Goal: Task Accomplishment & Management: Use online tool/utility

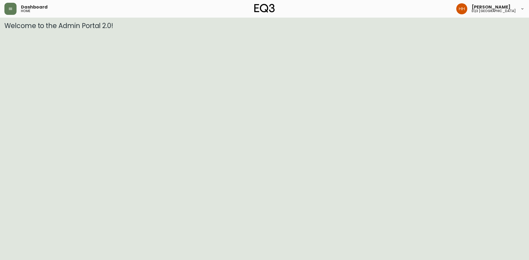
click at [2, 11] on header "Dashboard home [PERSON_NAME] eq3 [GEOGRAPHIC_DATA]" at bounding box center [264, 9] width 529 height 18
click at [9, 11] on button "button" at bounding box center [10, 9] width 12 height 12
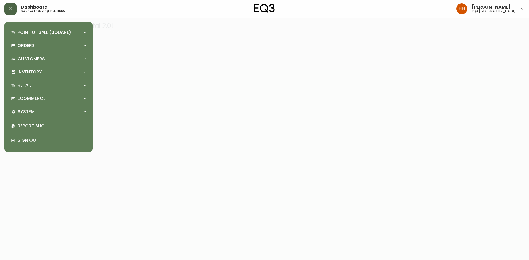
click at [12, 10] on icon "button" at bounding box center [10, 9] width 4 height 4
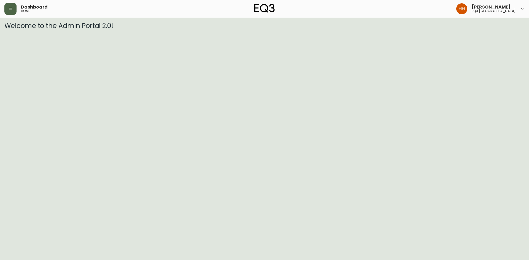
click at [119, 30] on html "Dashboard home [PERSON_NAME] eq3 [GEOGRAPHIC_DATA] Welcome to the Admin Portal …" at bounding box center [264, 15] width 529 height 30
click at [15, 30] on html "Dashboard home [PERSON_NAME] eq3 [GEOGRAPHIC_DATA] Welcome to the Admin Portal …" at bounding box center [264, 15] width 529 height 30
click at [68, 30] on html "Dashboard home [PERSON_NAME] eq3 [GEOGRAPHIC_DATA] Welcome to the Admin Portal …" at bounding box center [264, 15] width 529 height 30
click at [9, 10] on icon "button" at bounding box center [10, 9] width 4 height 4
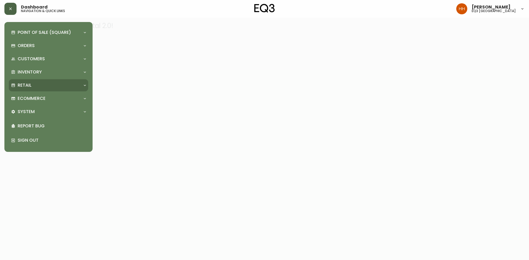
click at [23, 91] on div "Retail" at bounding box center [48, 85] width 79 height 12
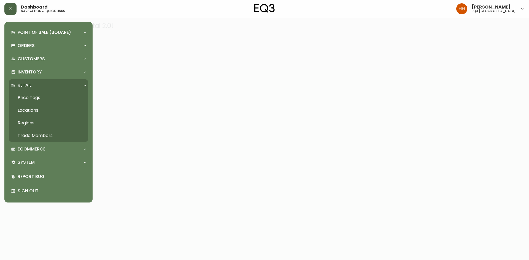
click at [30, 99] on link "Price Tags" at bounding box center [48, 97] width 79 height 13
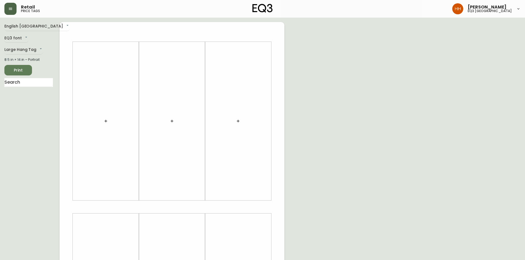
click at [107, 122] on icon "button" at bounding box center [106, 121] width 4 height 4
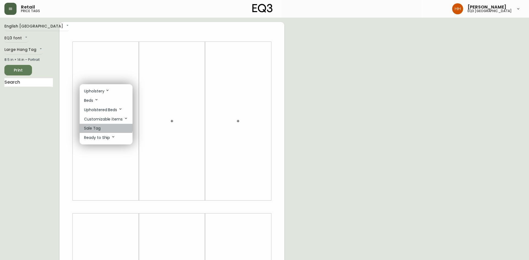
click at [100, 127] on p "Sale Tag" at bounding box center [92, 129] width 17 height 6
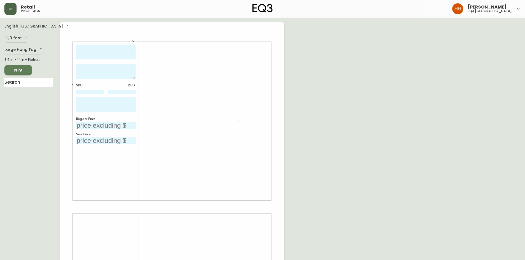
click at [174, 123] on icon "button" at bounding box center [172, 121] width 4 height 4
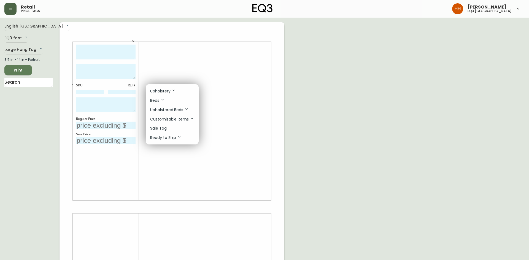
click at [172, 131] on li "Sale Tag" at bounding box center [172, 128] width 53 height 9
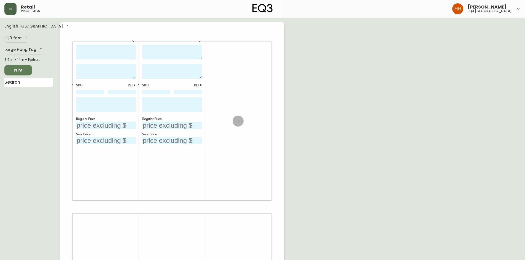
click at [236, 116] on button "button" at bounding box center [237, 121] width 11 height 11
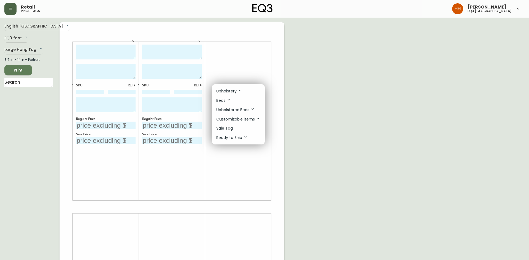
click at [230, 128] on p "Sale Tag" at bounding box center [224, 129] width 17 height 6
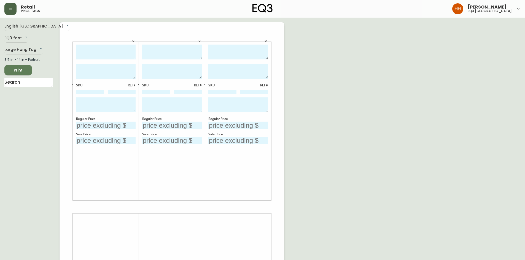
click at [94, 50] on textarea at bounding box center [105, 52] width 59 height 15
type textarea "e"
type textarea "ESSENTIAL COFFEE TABLE"
type textarea "AS SHOWN IN WALNUT"
type textarea "FINAL SALE PRICE AS IS RELEASE DATE"
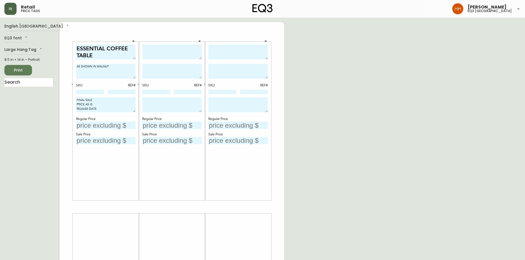
click at [132, 42] on icon "button" at bounding box center [133, 41] width 2 height 2
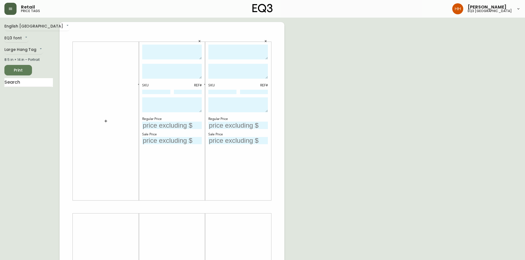
click at [103, 125] on button "button" at bounding box center [105, 121] width 11 height 11
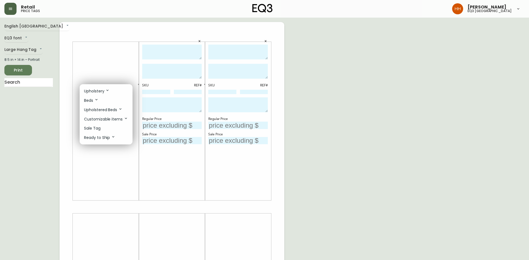
click at [103, 132] on li "Sale Tag" at bounding box center [106, 128] width 53 height 9
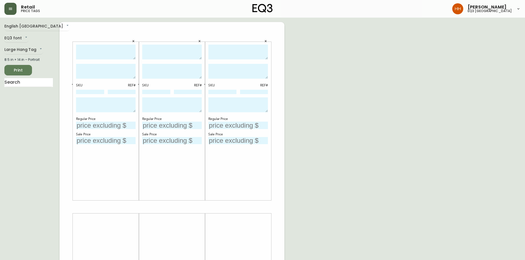
click at [100, 56] on textarea at bounding box center [105, 52] width 59 height 15
type textarea "KACIA END TABLE"
type textarea "AS SHOWN IN [GEOGRAPHIC_DATA]"
type textarea "FINAL SALE PRICE AS IS RELEASE DATE [DATE]"
click at [112, 120] on div "Regular Price" at bounding box center [105, 119] width 59 height 5
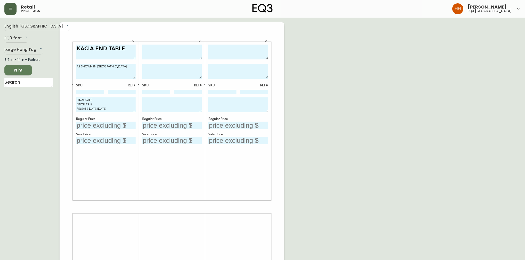
click at [167, 53] on textarea at bounding box center [171, 52] width 59 height 15
type textarea "CUSTOM END TABLE"
type textarea "AS SHOWN IN OAK"
type textarea "FINAL SALE PRICE AS IS RELEASE DATE [DATE]"
type input "$1599"
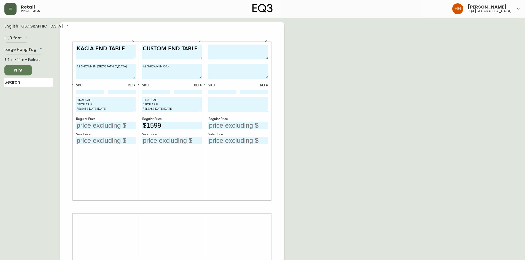
click at [225, 53] on textarea at bounding box center [237, 52] width 59 height 15
type textarea "CUSTOM END TABLE"
type textarea "AS SHOWN IN OAK"
type textarea "FINAL SALE PRICE AS IS RELEASE DATE [DATE]"
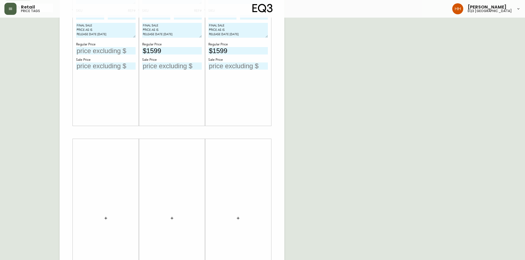
scroll to position [132, 0]
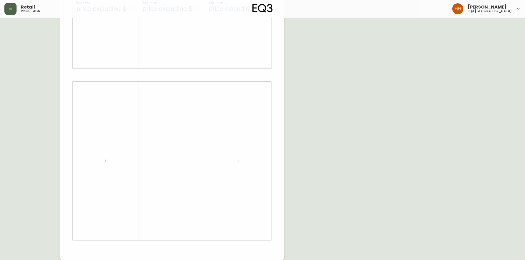
type input "$1599"
click at [106, 165] on button "button" at bounding box center [105, 161] width 11 height 11
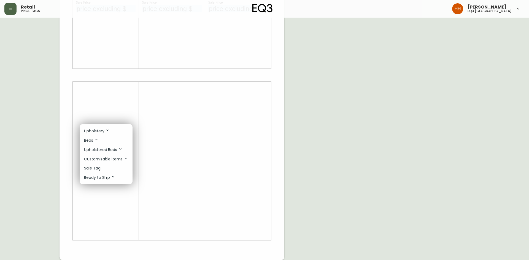
click at [107, 172] on li "Sale Tag" at bounding box center [106, 168] width 53 height 9
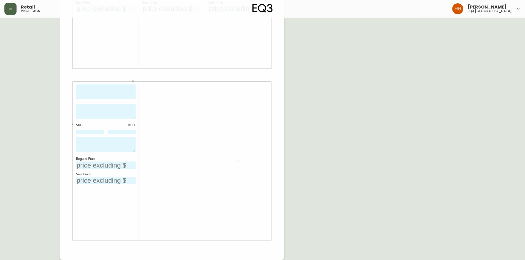
click at [97, 91] on textarea at bounding box center [105, 92] width 59 height 15
type textarea "CUSTOM COFFEE TABLE"
type textarea "AS SHOWN IN WALNUT"
type textarea "FINAL SALE PRICE AS IS RELEASE DATE"
click at [349, 128] on div "English Canada en_CA EQ3 font EQ3 Large Hang Tag large 8.5 in × 14 in – Portrai…" at bounding box center [262, 75] width 516 height 370
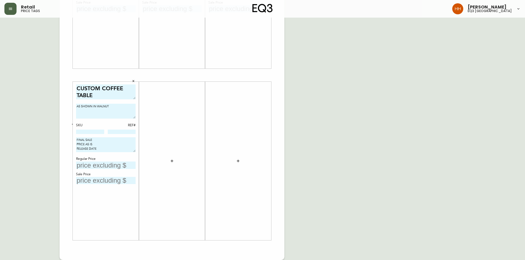
click at [240, 174] on div at bounding box center [237, 161] width 59 height 153
click at [105, 165] on input "text" at bounding box center [105, 165] width 59 height 7
click at [132, 117] on textarea "AS SHOWN IN WALNUT" at bounding box center [105, 111] width 59 height 15
type input "$2899"
click at [99, 217] on div "CUSTOM COFFEE TABLE AS SHOWN IN WALNUT SKU REF# FINAL SALE PRICE AS IS RELEASE …" at bounding box center [105, 161] width 59 height 153
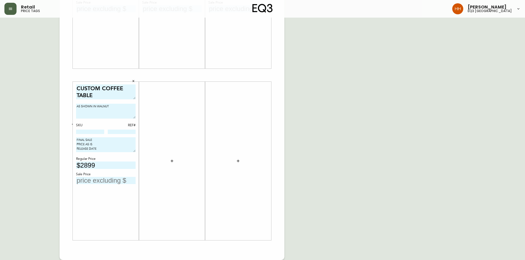
drag, startPoint x: 153, startPoint y: 113, endPoint x: 216, endPoint y: 151, distance: 73.7
click at [153, 113] on div at bounding box center [171, 161] width 59 height 153
click at [171, 163] on icon "button" at bounding box center [172, 161] width 4 height 4
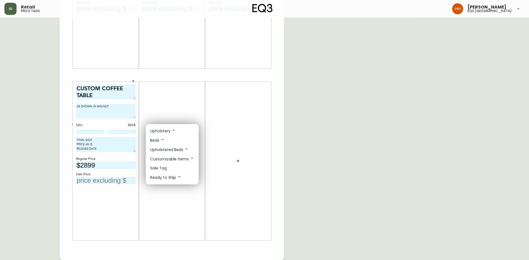
drag, startPoint x: 169, startPoint y: 166, endPoint x: 170, endPoint y: 173, distance: 7.0
click at [174, 176] on ul "Upholstery Beds Upholstered Beds Customizable items Sale Tag Ready to Ship" at bounding box center [172, 154] width 53 height 60
click at [170, 170] on li "Sale Tag" at bounding box center [172, 168] width 53 height 9
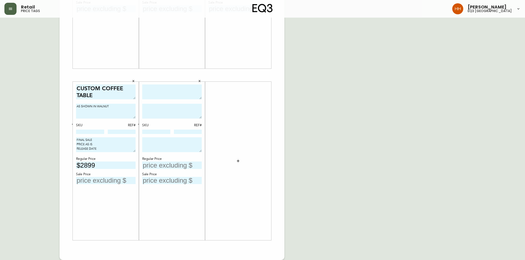
click at [181, 88] on textarea at bounding box center [171, 92] width 59 height 15
type textarea "b"
type textarea "V"
type textarea "BAN BENCH"
type textarea "AS SHOWN IN WALNUT"
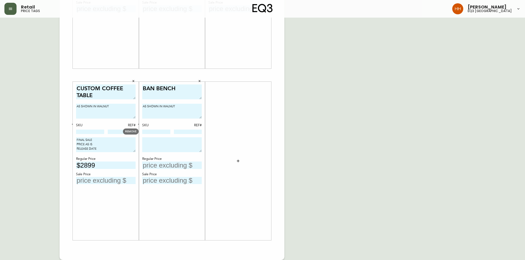
click at [175, 165] on input "text" at bounding box center [171, 165] width 59 height 7
type input "$999"
click at [336, 128] on div "English Canada en_CA EQ3 font EQ3 Large Hang Tag large 8.5 in × 14 in – Portrai…" at bounding box center [262, 75] width 516 height 370
